Goal: Information Seeking & Learning: Learn about a topic

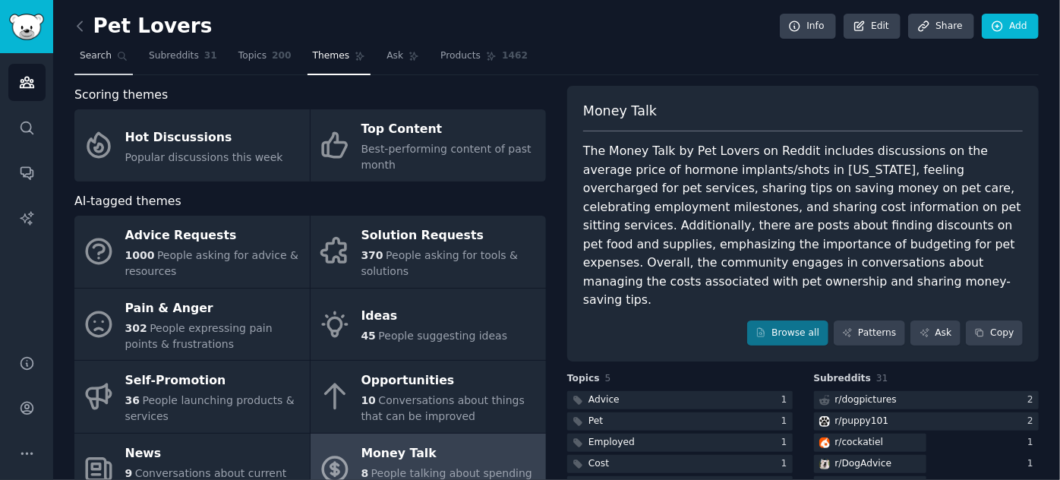
click at [104, 53] on span "Search" at bounding box center [96, 56] width 32 height 14
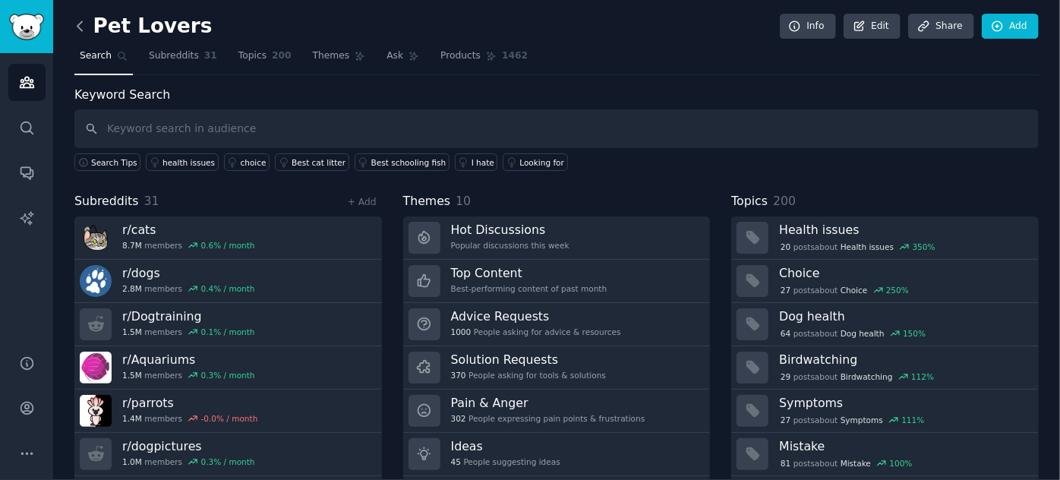
click at [83, 18] on icon at bounding box center [80, 26] width 16 height 16
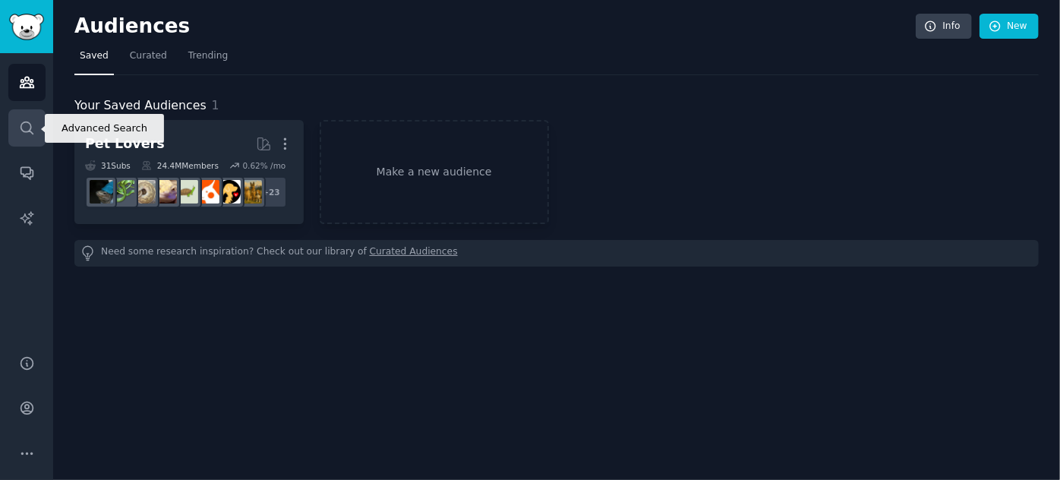
click at [18, 118] on link "Search" at bounding box center [26, 127] width 37 height 37
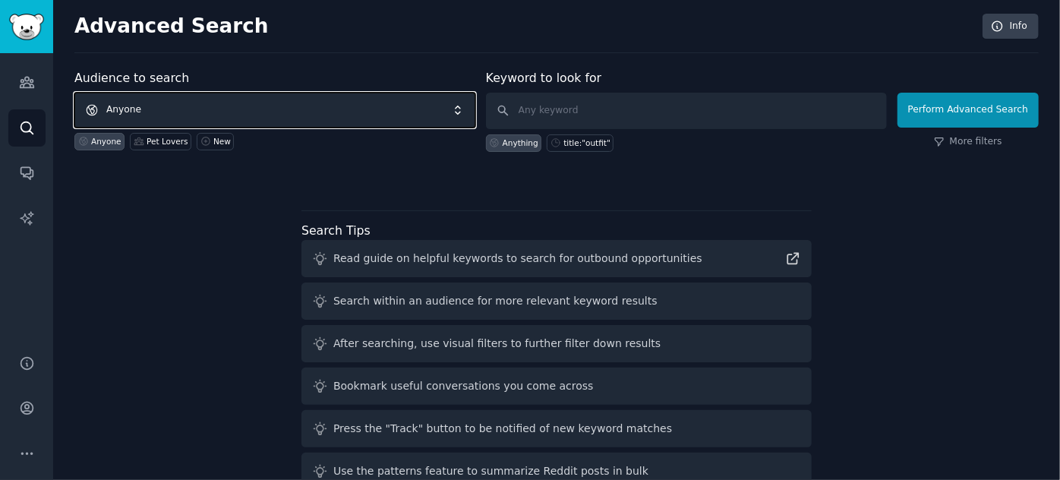
click at [276, 103] on span "Anyone" at bounding box center [274, 110] width 401 height 35
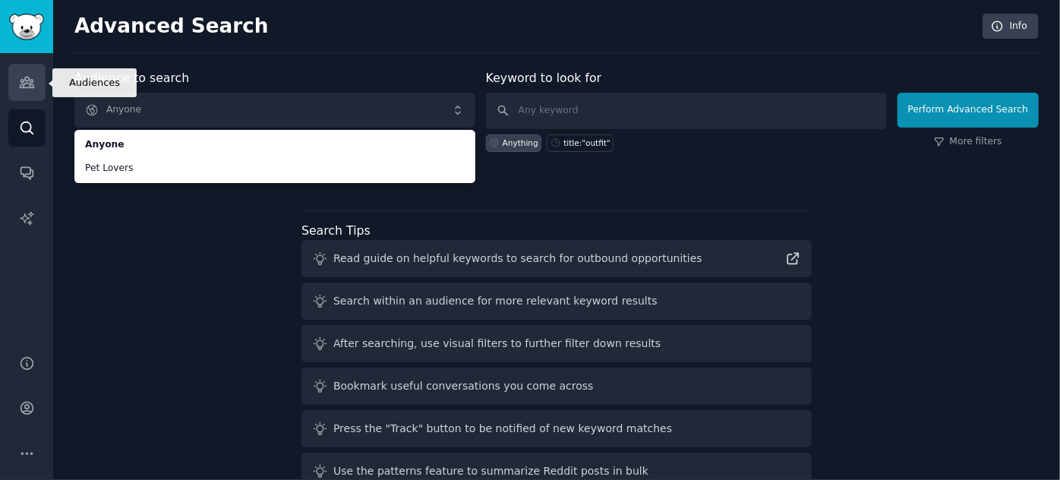
click at [23, 94] on link "Audiences" at bounding box center [26, 82] width 37 height 37
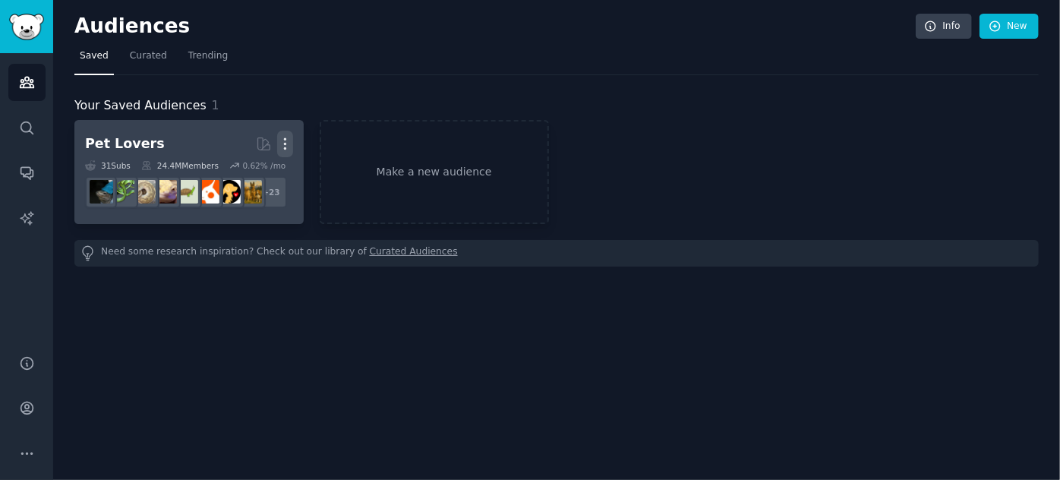
click at [279, 143] on icon "button" at bounding box center [285, 144] width 16 height 16
click at [251, 172] on p "Delete" at bounding box center [243, 176] width 35 height 16
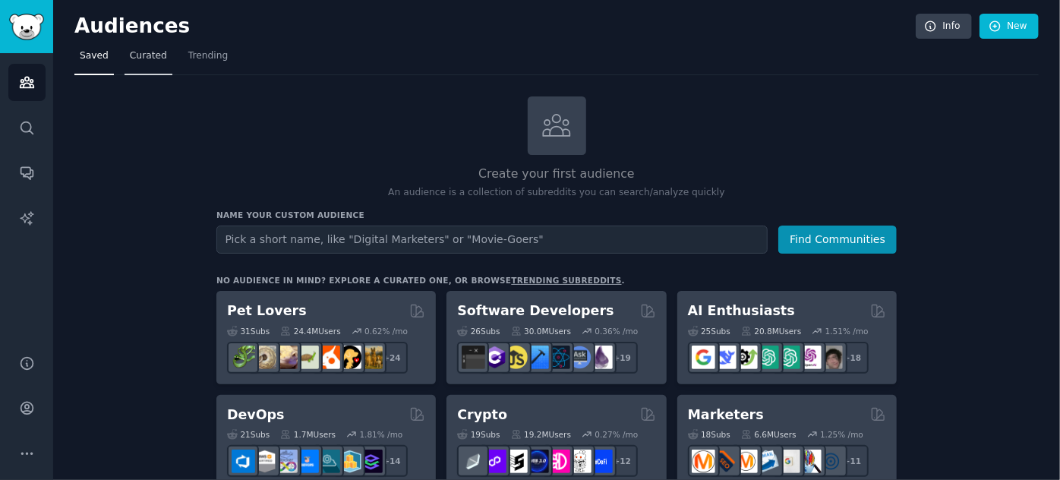
click at [148, 58] on span "Curated" at bounding box center [148, 56] width 37 height 14
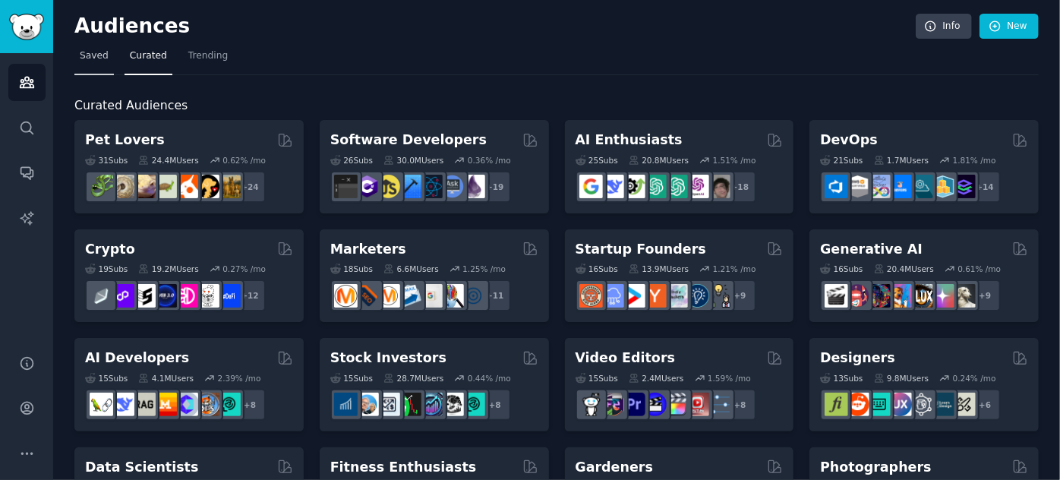
click at [80, 56] on span "Saved" at bounding box center [94, 56] width 29 height 14
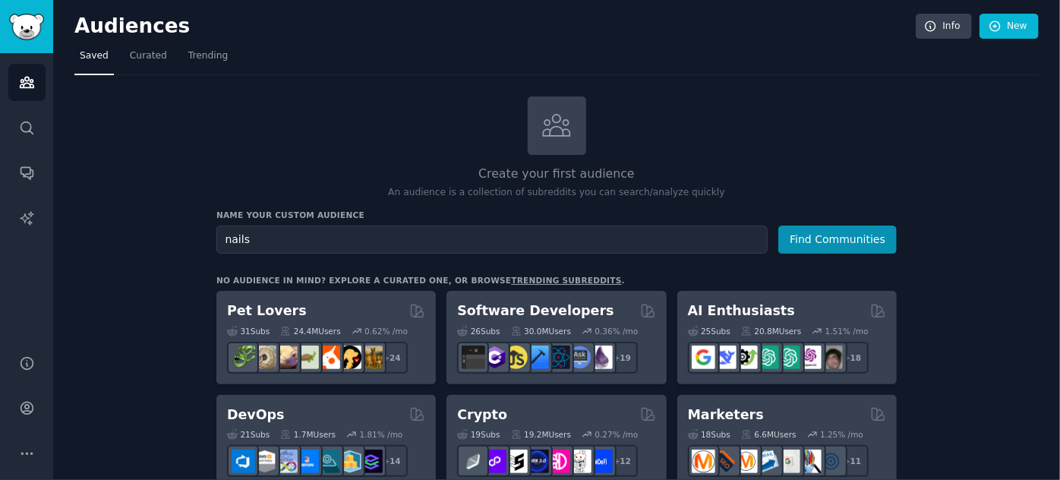
type input "nails"
click at [778, 226] on button "Find Communities" at bounding box center [837, 240] width 118 height 28
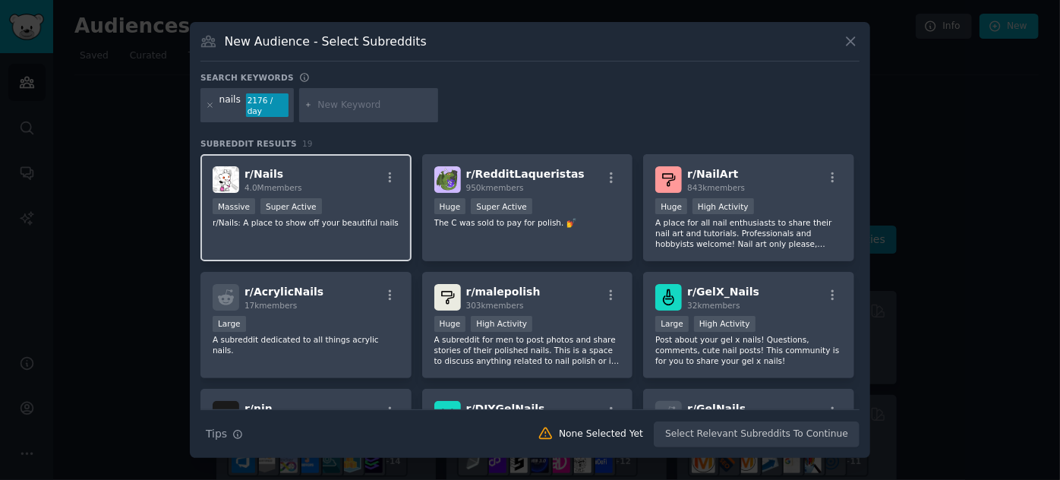
click at [287, 220] on p "r/Nails: A place to show off your beautiful nails" at bounding box center [306, 222] width 187 height 11
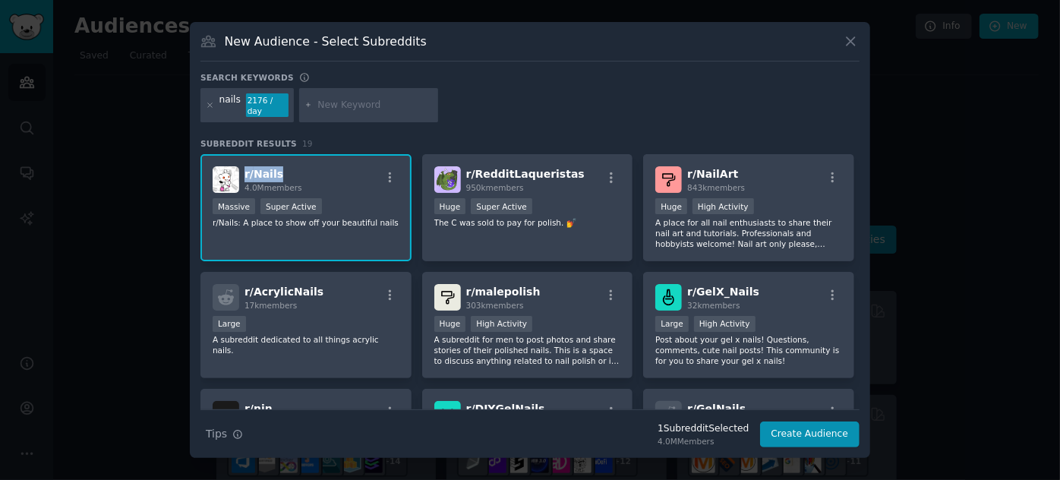
drag, startPoint x: 274, startPoint y: 169, endPoint x: 248, endPoint y: 172, distance: 25.9
click at [245, 172] on span "r/ Nails" at bounding box center [264, 174] width 39 height 12
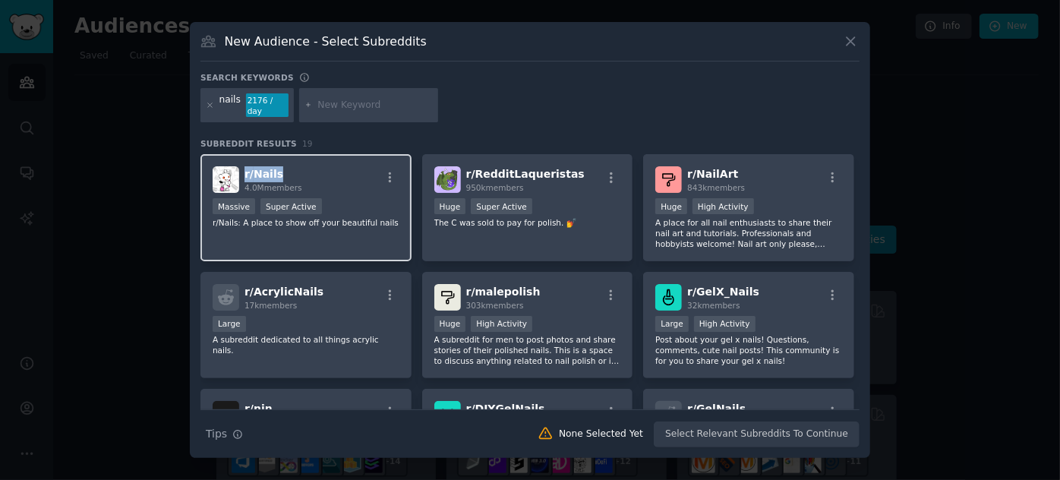
copy span "r/ Nails"
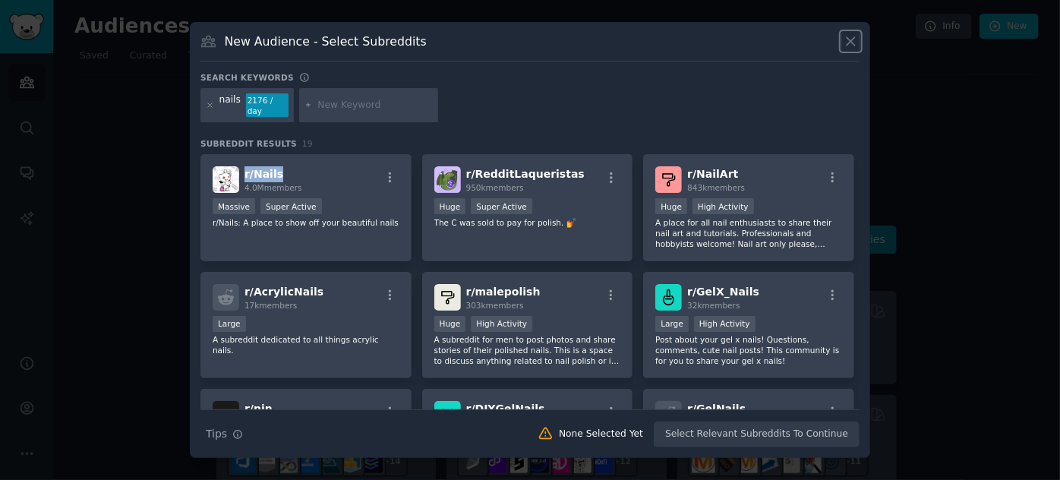
click at [852, 40] on icon at bounding box center [851, 41] width 16 height 16
